Goal: Task Accomplishment & Management: Complete application form

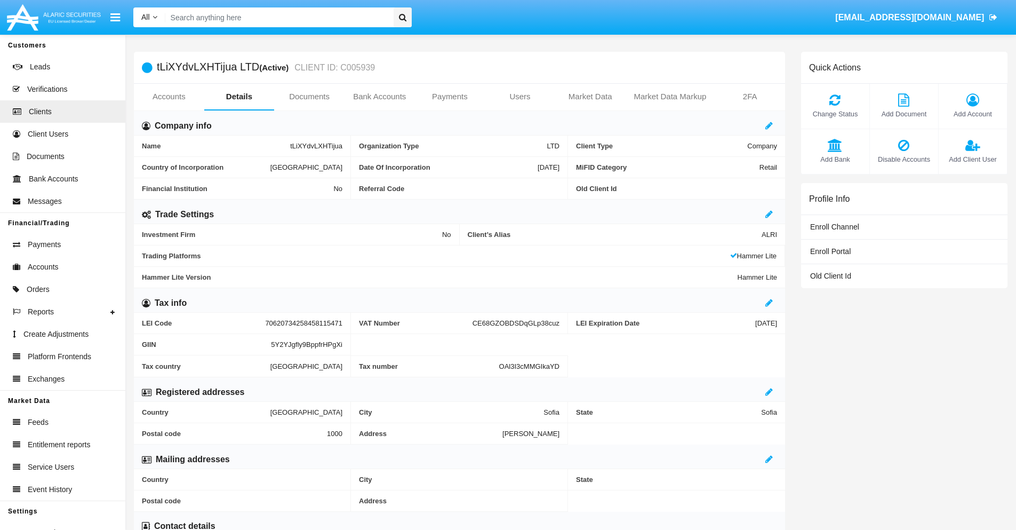
click at [379, 97] on link "Bank Accounts" at bounding box center [379, 97] width 70 height 26
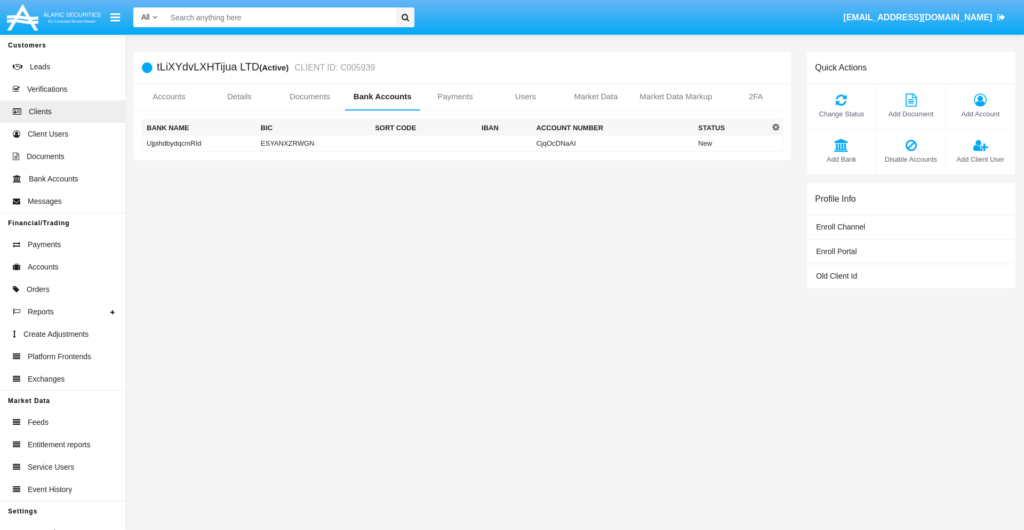
click at [199, 143] on td "UjpihdbydqcmRId" at bounding box center [199, 143] width 114 height 16
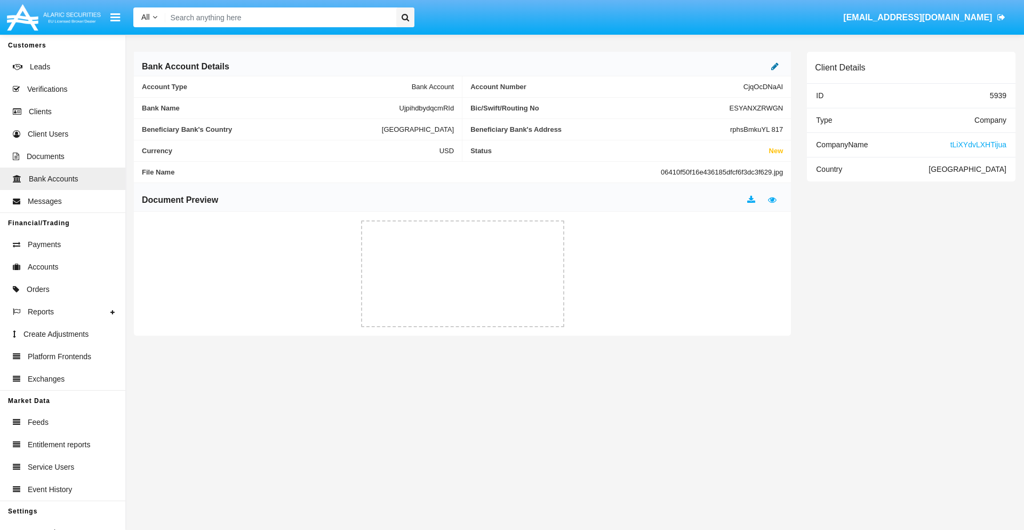
click at [775, 66] on icon at bounding box center [774, 66] width 7 height 9
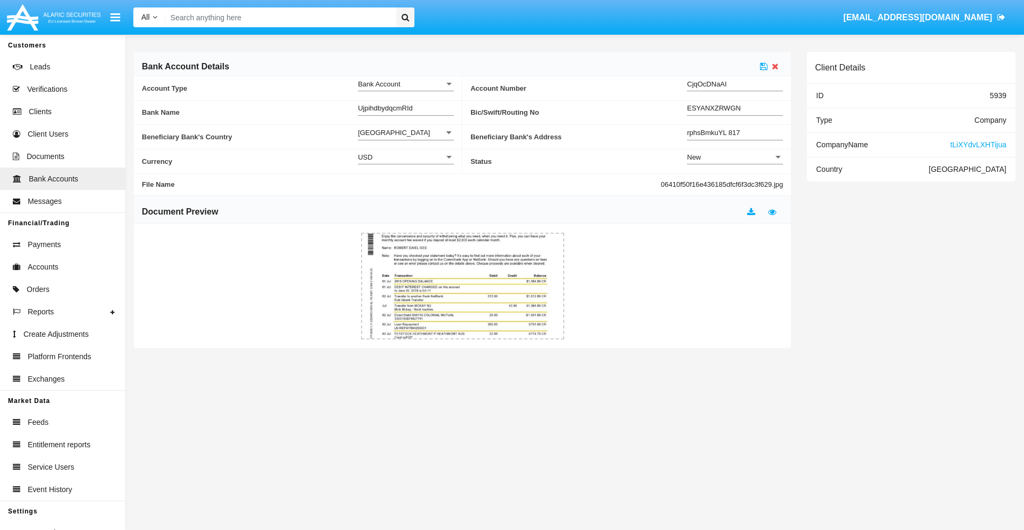
click at [735, 157] on div "New" at bounding box center [730, 157] width 86 height 9
click at [735, 183] on span "Active" at bounding box center [735, 183] width 96 height 21
click at [764, 66] on icon at bounding box center [763, 66] width 7 height 9
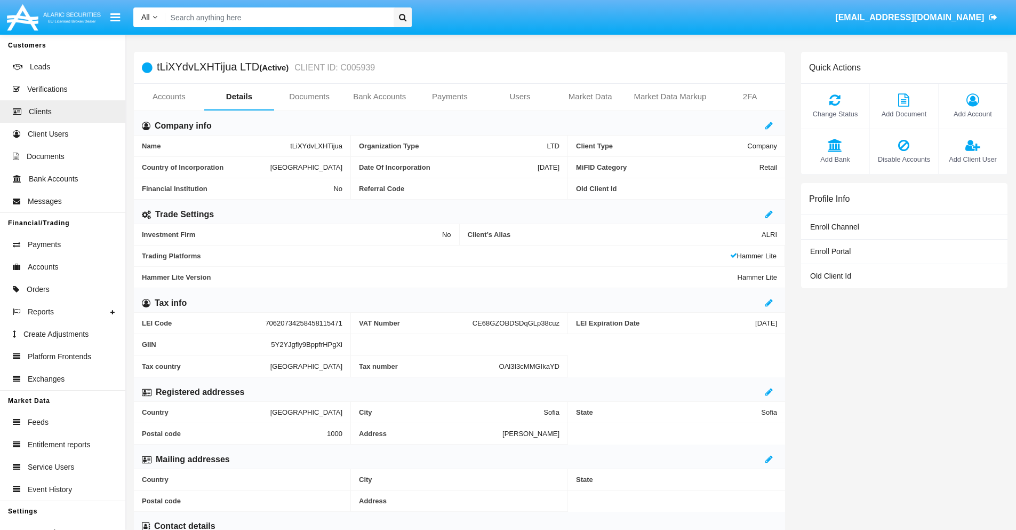
click at [379, 97] on link "Bank Accounts" at bounding box center [379, 97] width 70 height 26
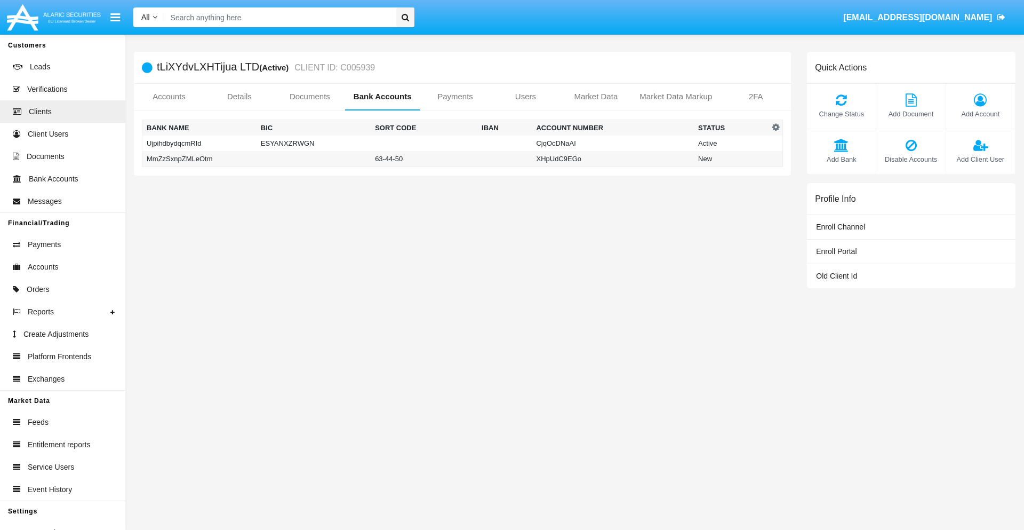
click at [199, 158] on td "MmZzSxnpZMLeOtm" at bounding box center [199, 159] width 114 height 16
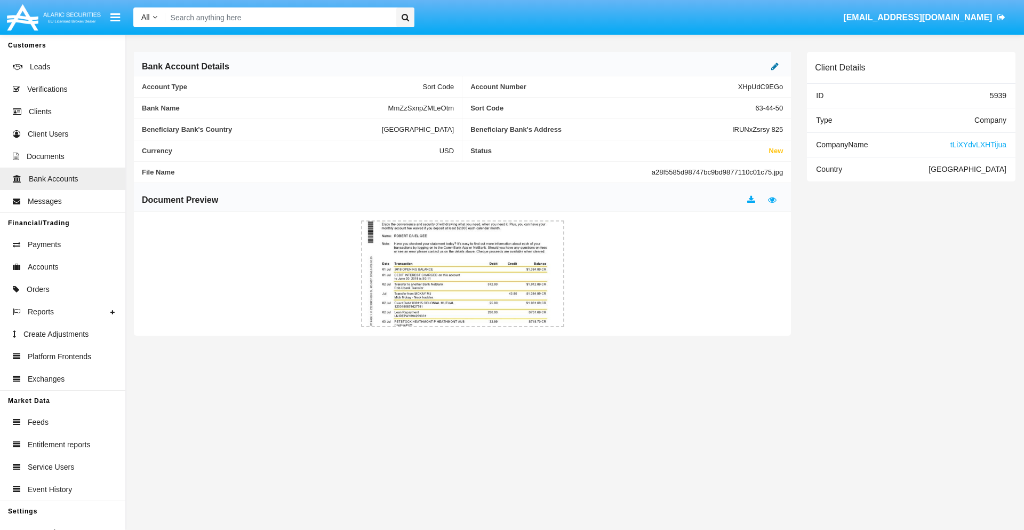
click at [775, 66] on icon at bounding box center [774, 66] width 7 height 9
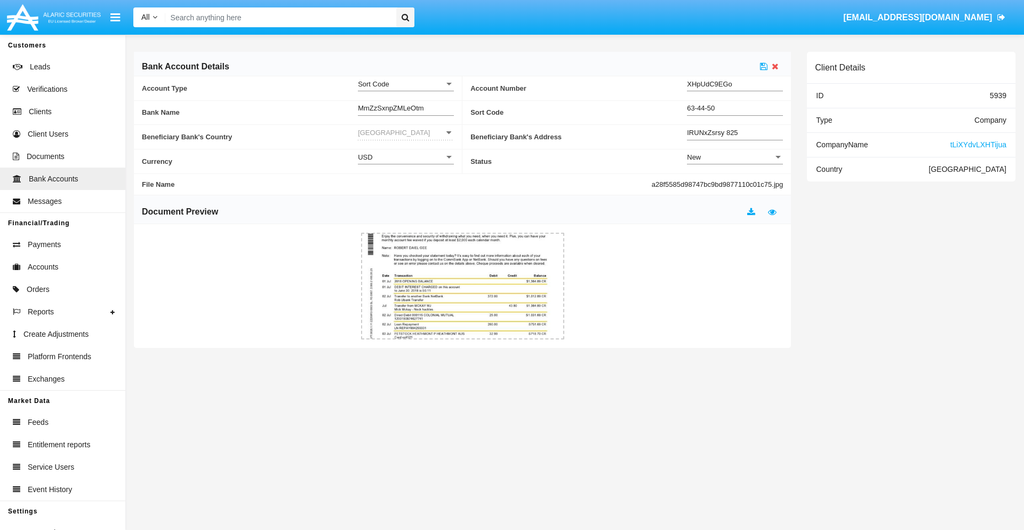
click at [735, 157] on div "New" at bounding box center [730, 157] width 86 height 9
click at [735, 183] on span "Active" at bounding box center [735, 183] width 96 height 21
click at [764, 66] on icon at bounding box center [763, 66] width 7 height 9
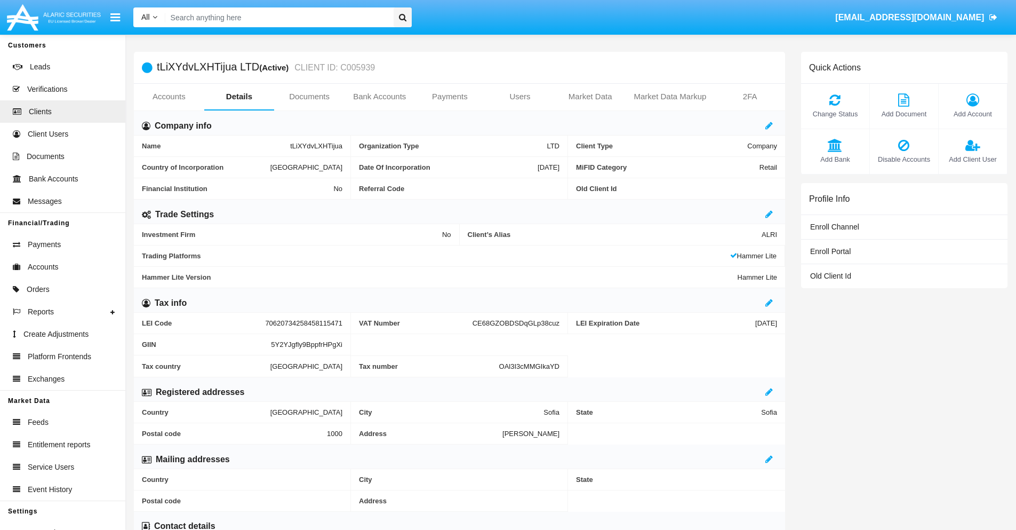
click at [835, 159] on span "Add Bank" at bounding box center [835, 159] width 58 height 10
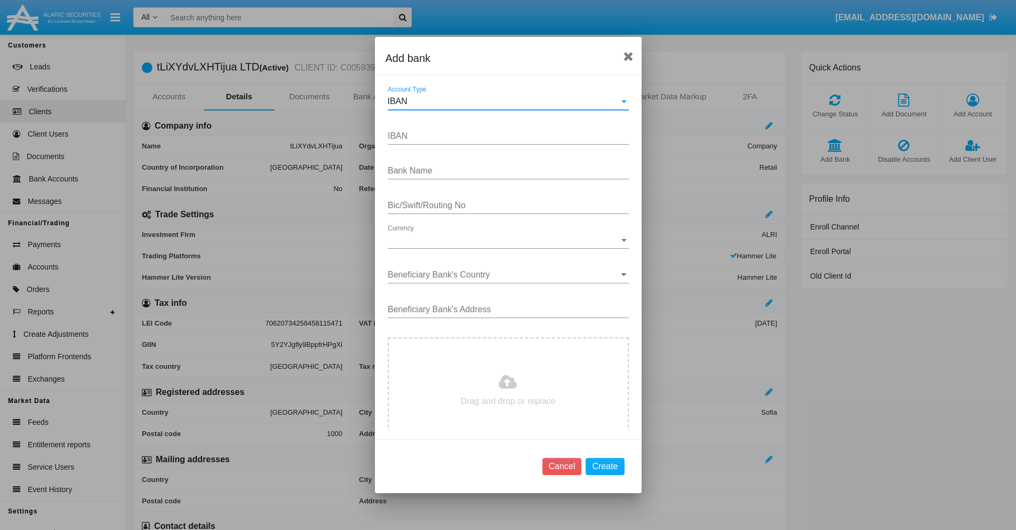
click at [504, 101] on div "IBAN" at bounding box center [503, 102] width 231 height 10
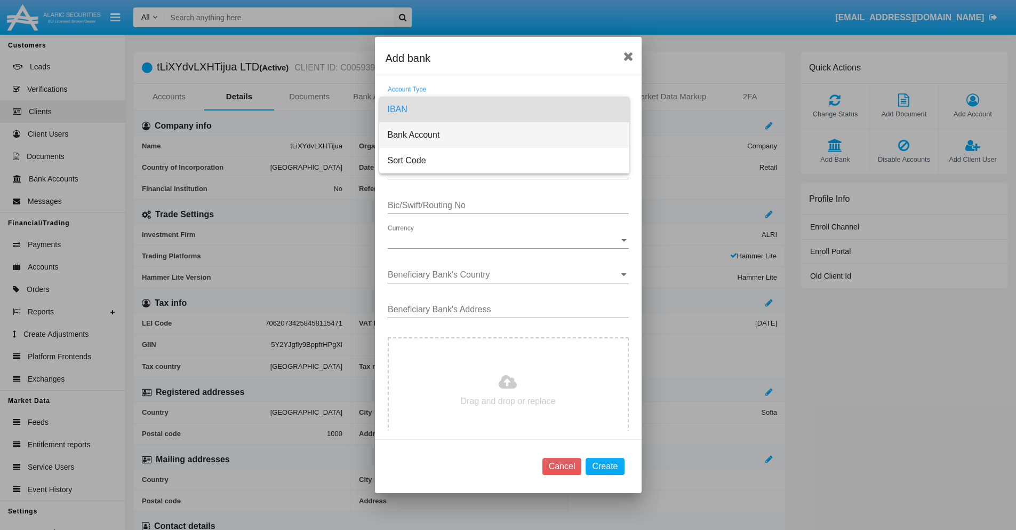
click at [504, 135] on span "Bank Account" at bounding box center [504, 135] width 233 height 26
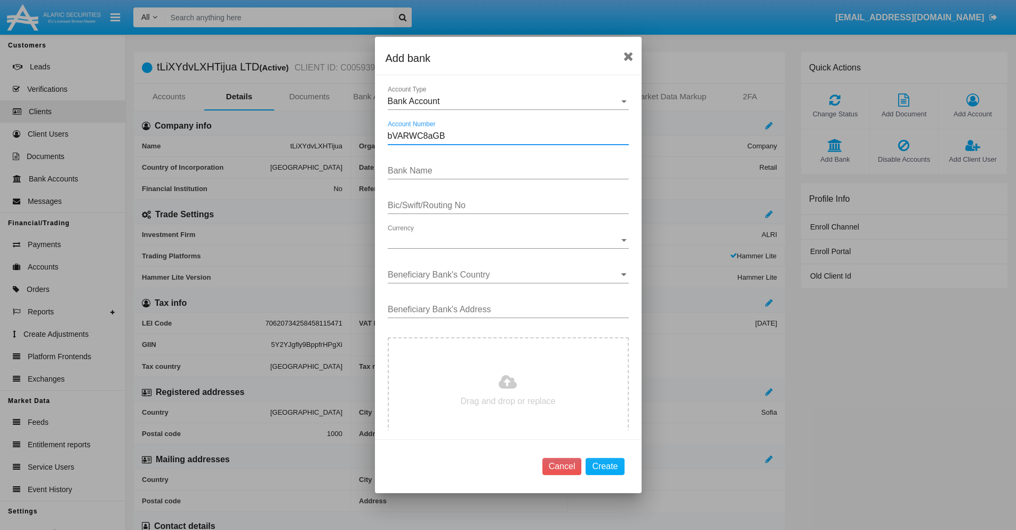
type input "bVARWC8aGB"
type input "IyDMIsrMZIKisWz"
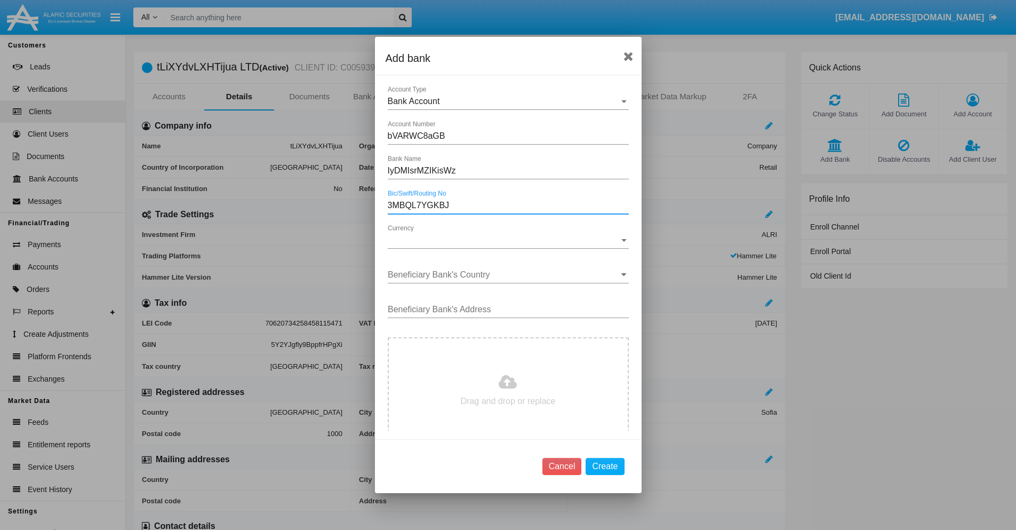
type input "3MBQL7YGKBJ"
click at [504, 240] on span "Currency" at bounding box center [503, 240] width 231 height 10
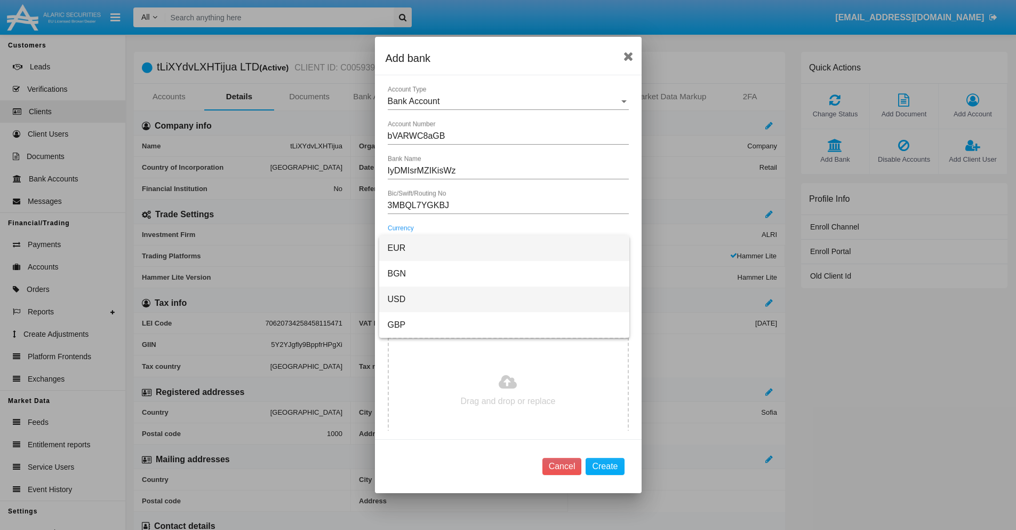
click at [504, 299] on span "USD" at bounding box center [504, 299] width 233 height 26
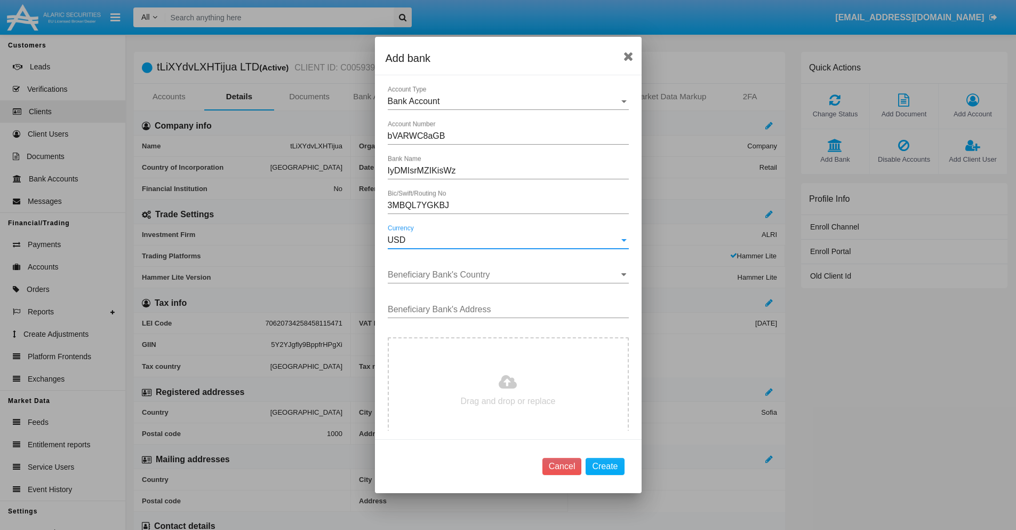
click at [504, 275] on input "Beneficiary Bank's Country" at bounding box center [508, 275] width 241 height 10
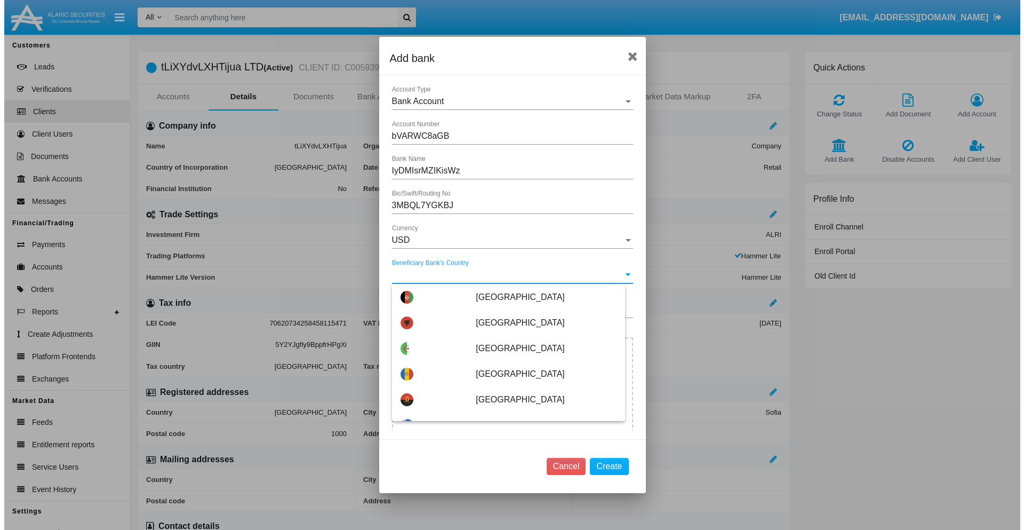
scroll to position [299, 0]
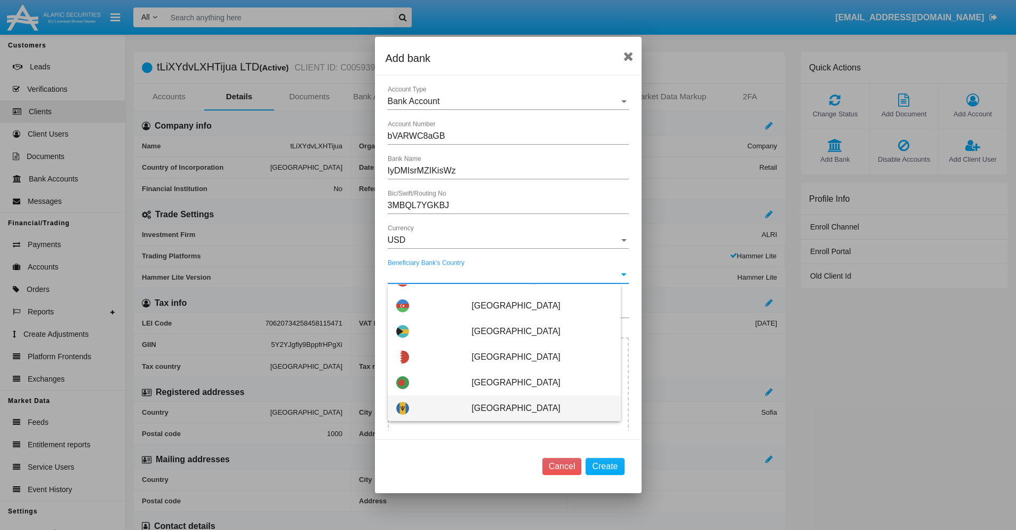
click at [536, 408] on span "Barbados" at bounding box center [541, 408] width 140 height 26
type input "Barbados"
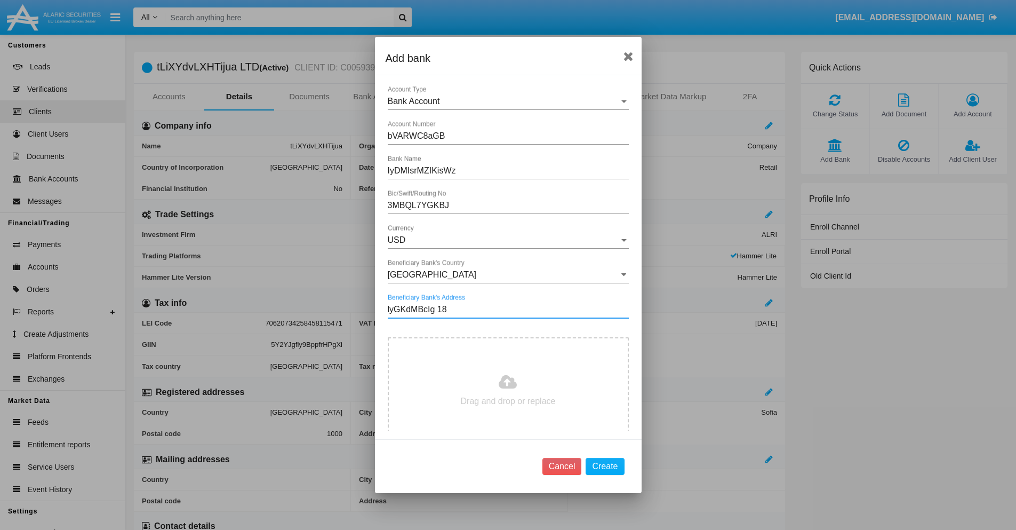
type input "lyGKdMBcIg 181"
type input "C:\fakepath\bank-statement.png"
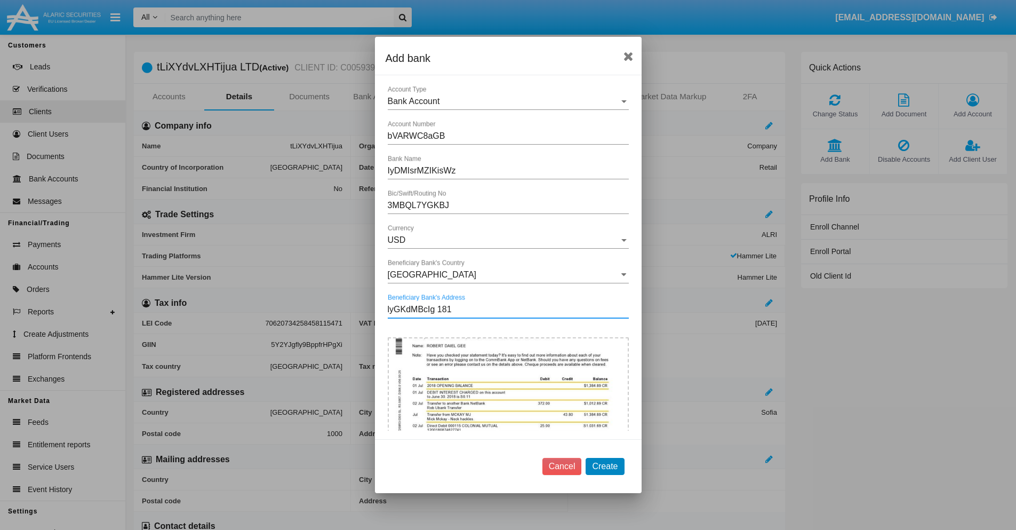
click at [605, 466] on button "Create" at bounding box center [605, 466] width 38 height 17
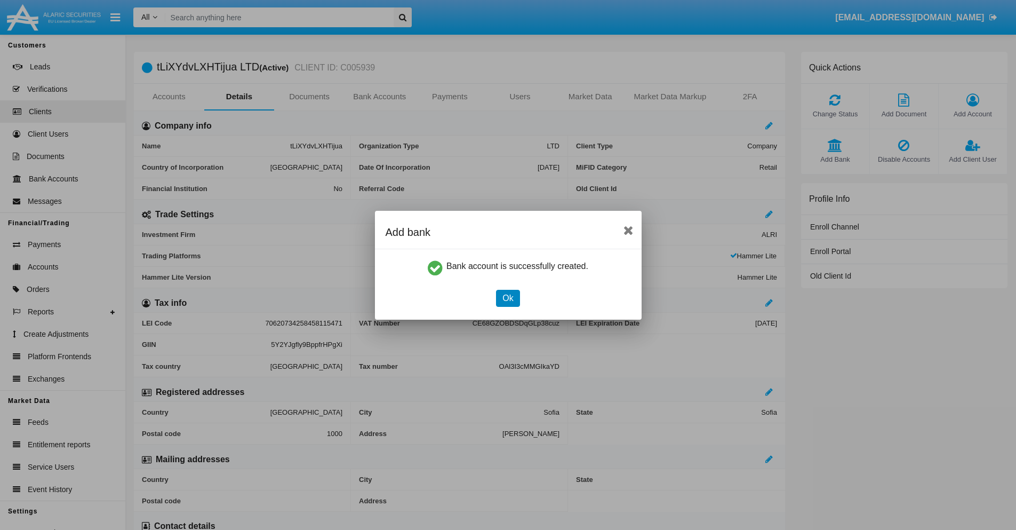
click at [508, 298] on button "Ok" at bounding box center [507, 298] width 23 height 17
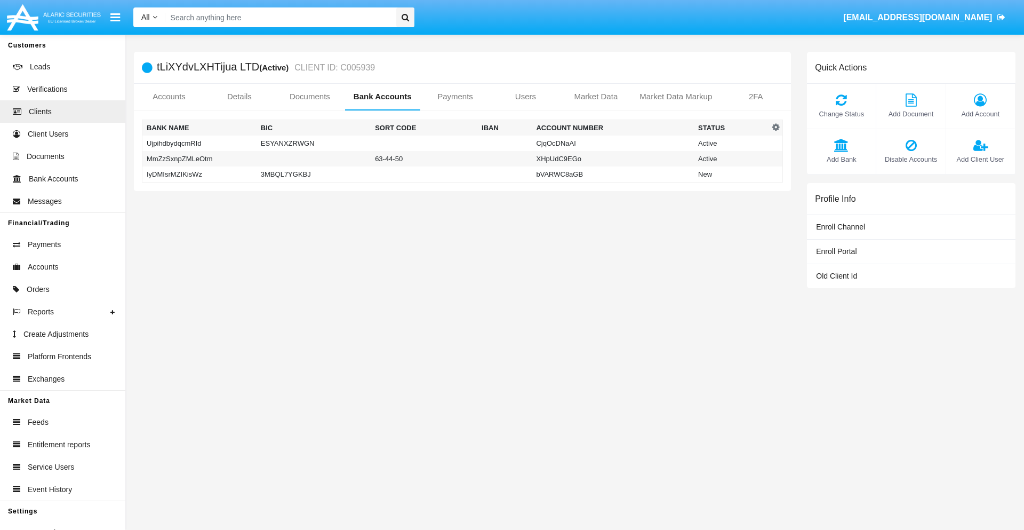
click at [199, 174] on td "IyDMIsrMZIKisWz" at bounding box center [199, 174] width 114 height 16
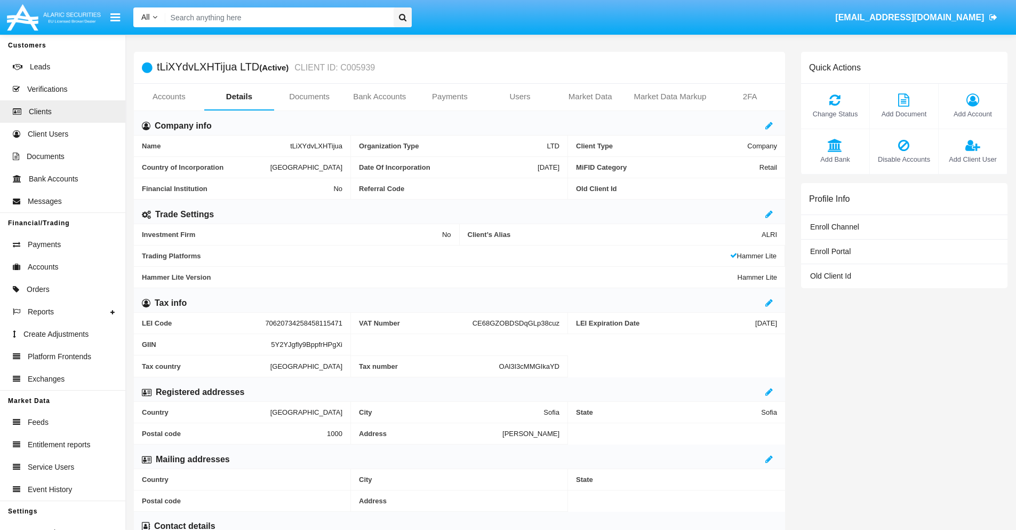
click at [835, 159] on span "Add Bank" at bounding box center [835, 159] width 58 height 10
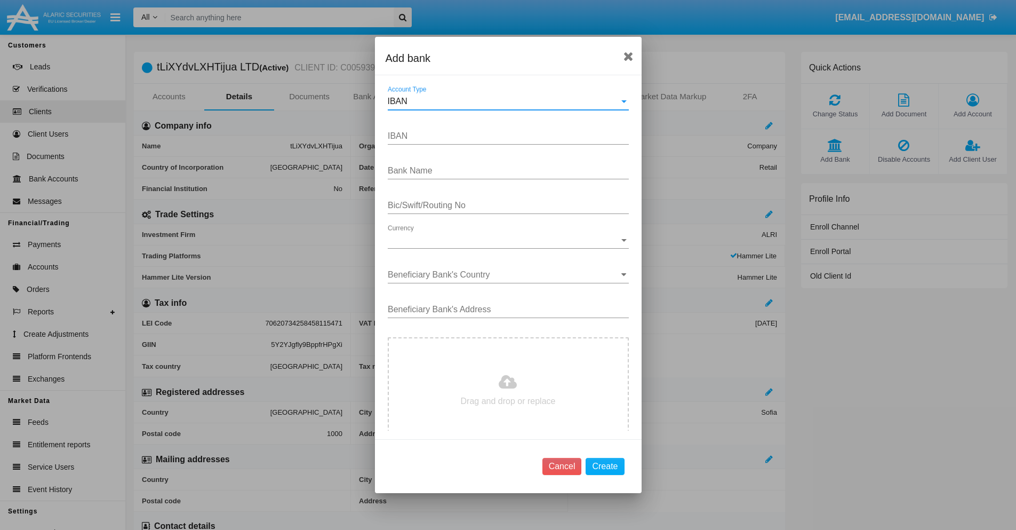
click at [504, 101] on div "IBAN" at bounding box center [503, 102] width 231 height 10
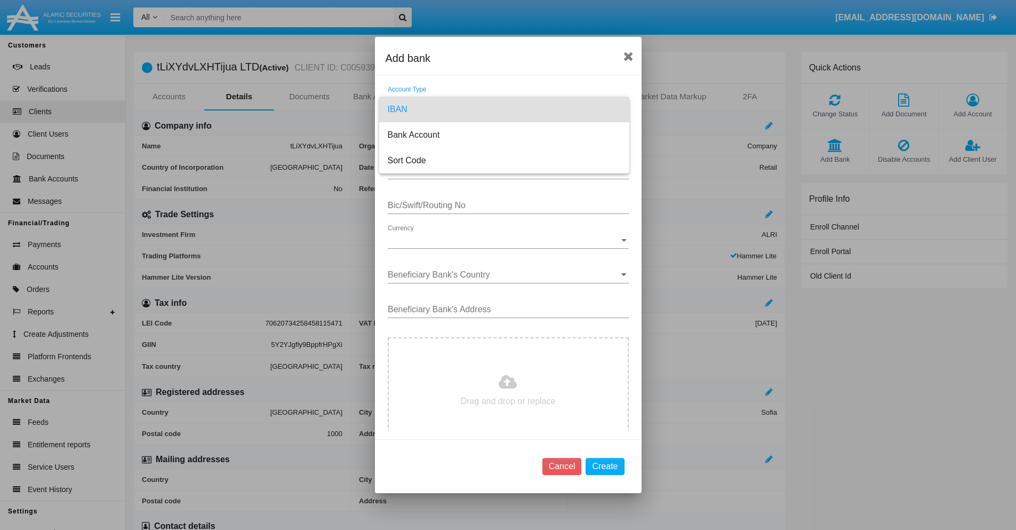
click at [504, 109] on span "IBAN" at bounding box center [504, 110] width 233 height 26
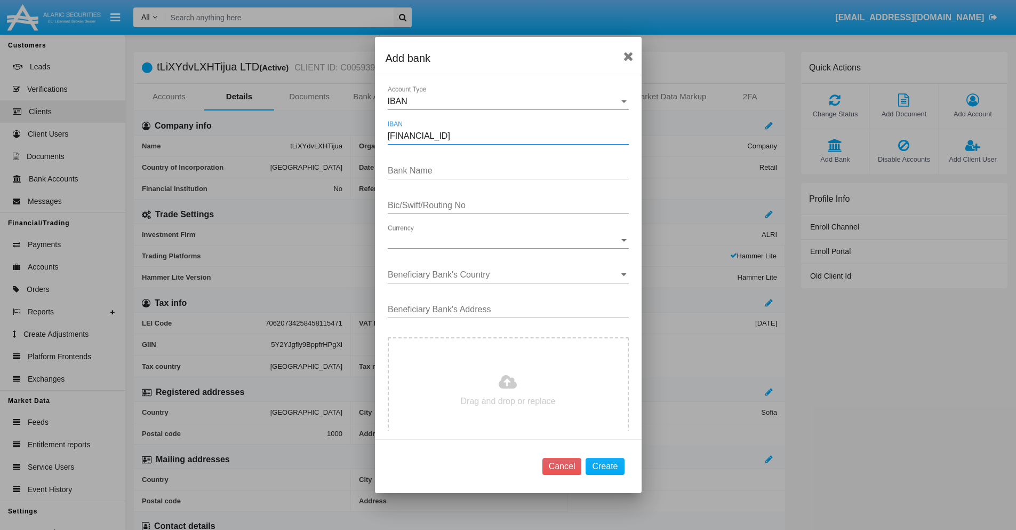
type input "[FINANCIAL_ID]"
type input "PcgZdHSpCWggHlC"
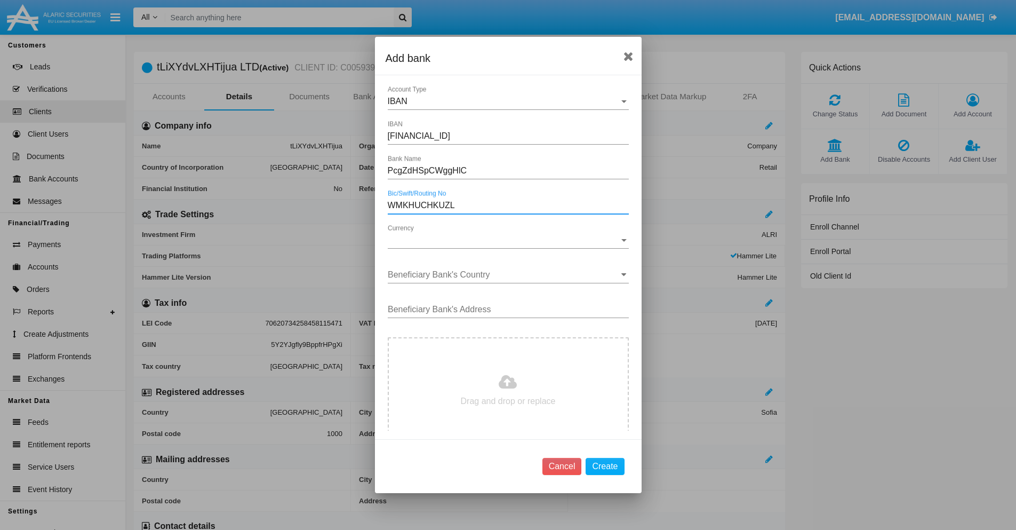
type input "WMKHUCHKUZL"
click at [504, 240] on span "Currency" at bounding box center [503, 240] width 231 height 10
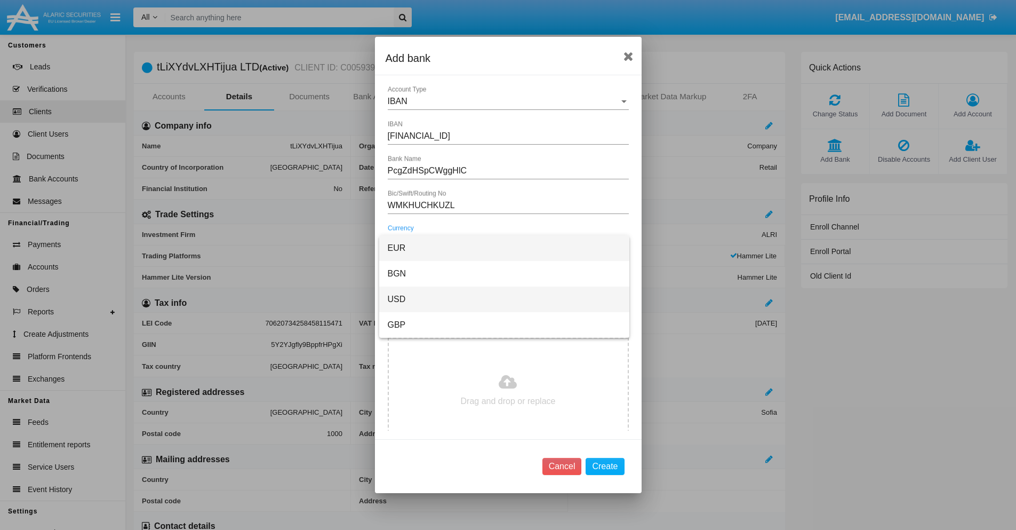
click at [504, 299] on span "USD" at bounding box center [504, 299] width 233 height 26
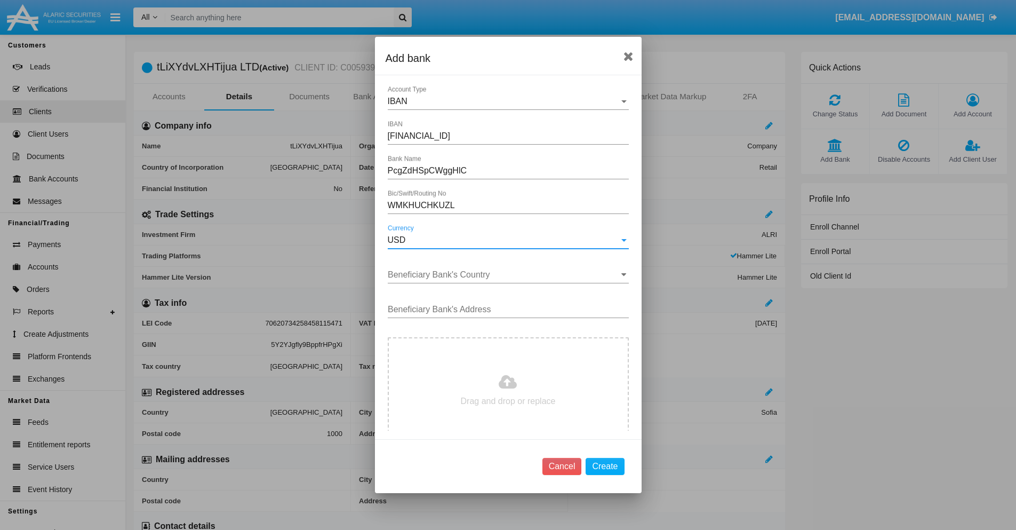
click at [504, 275] on input "Beneficiary Bank's Country" at bounding box center [508, 275] width 241 height 10
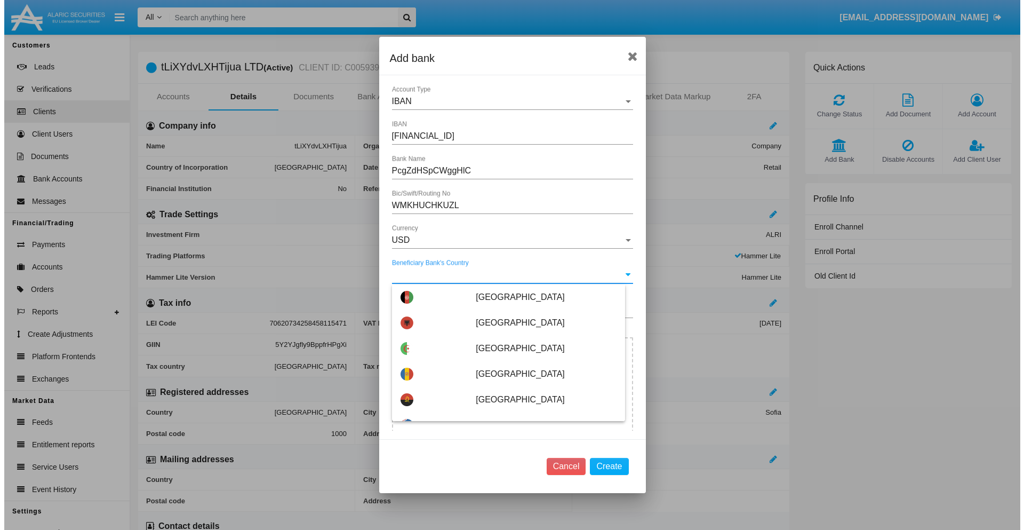
scroll to position [1450, 0]
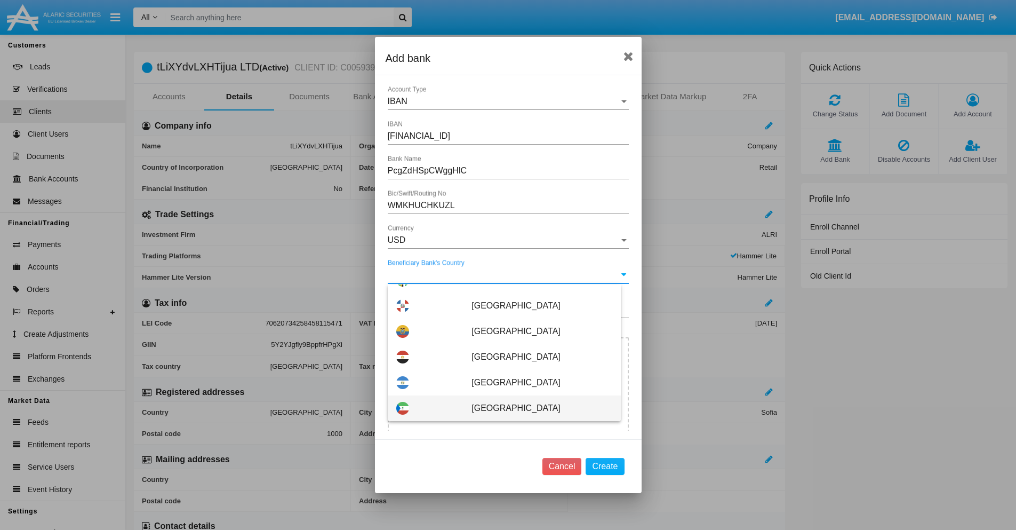
click at [536, 408] on span "Equatorial Guinea" at bounding box center [541, 408] width 140 height 26
type input "Equatorial Guinea"
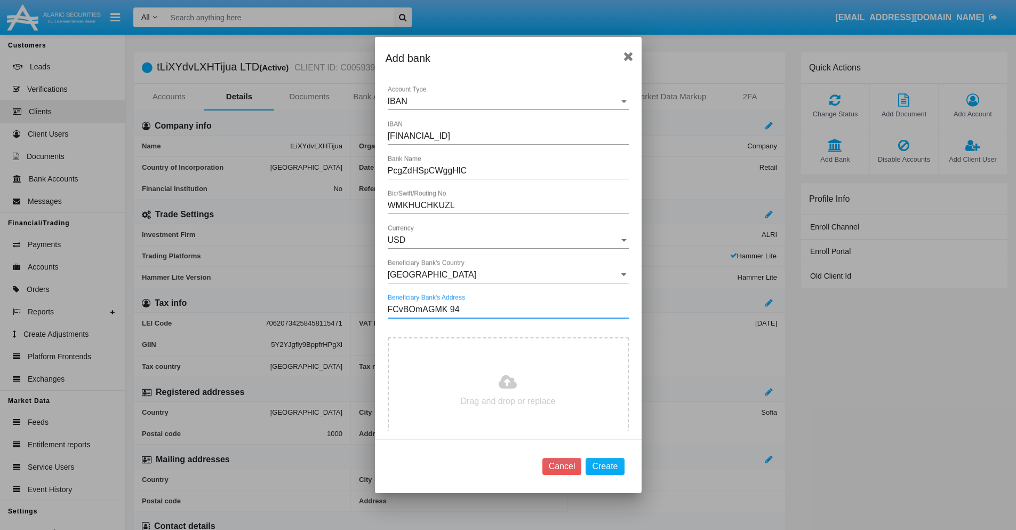
type input "FCvBOmAGMK 941"
type input "C:\fakepath\bank-statement.png"
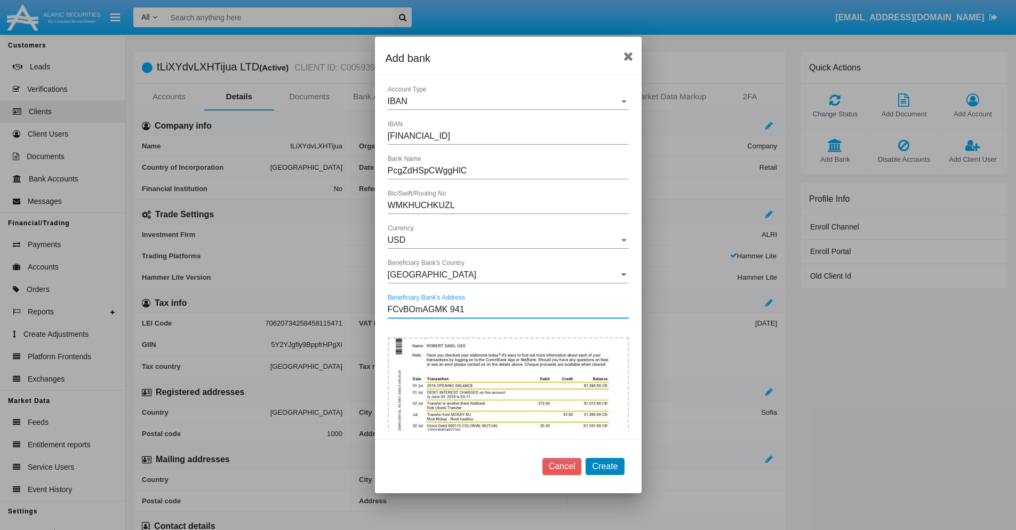
click at [605, 466] on button "Create" at bounding box center [605, 466] width 38 height 17
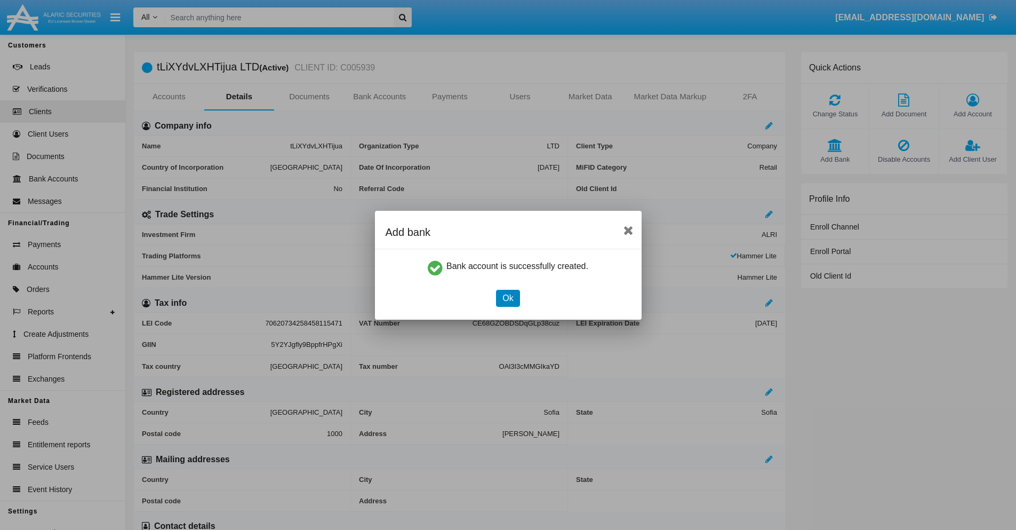
click at [508, 298] on button "Ok" at bounding box center [507, 298] width 23 height 17
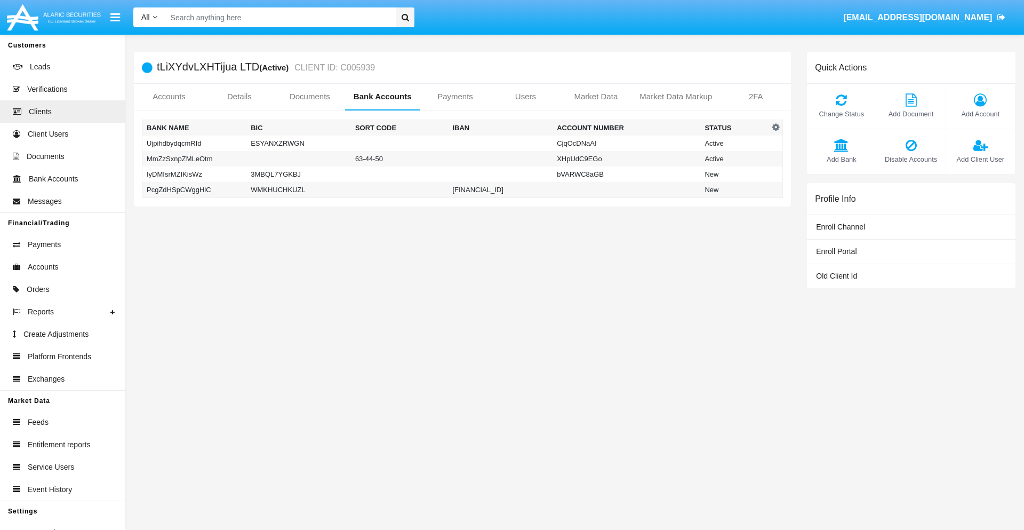
click at [194, 189] on td "PcgZdHSpCWggHlC" at bounding box center [194, 190] width 105 height 16
